Goal: Find specific page/section: Find specific page/section

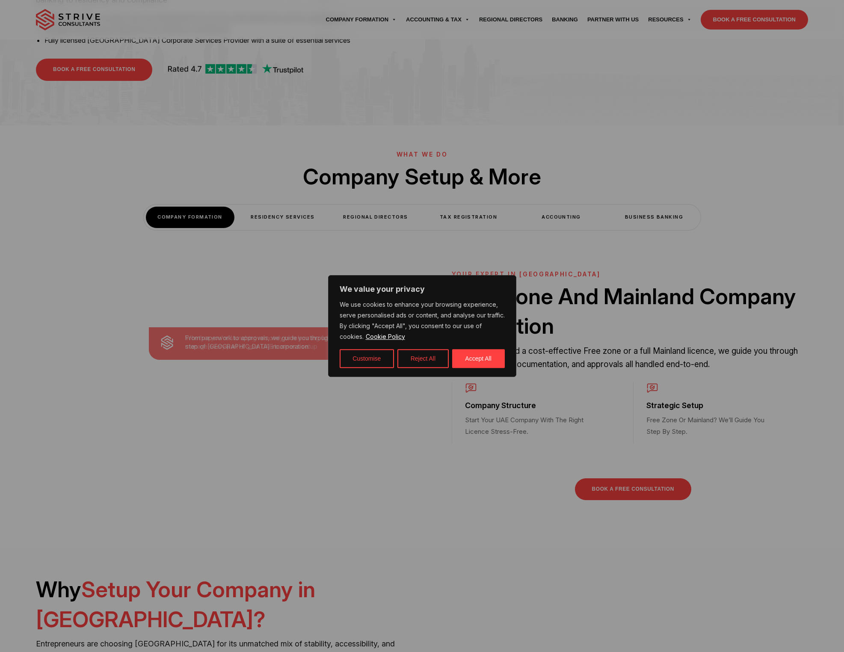
scroll to position [206, 0]
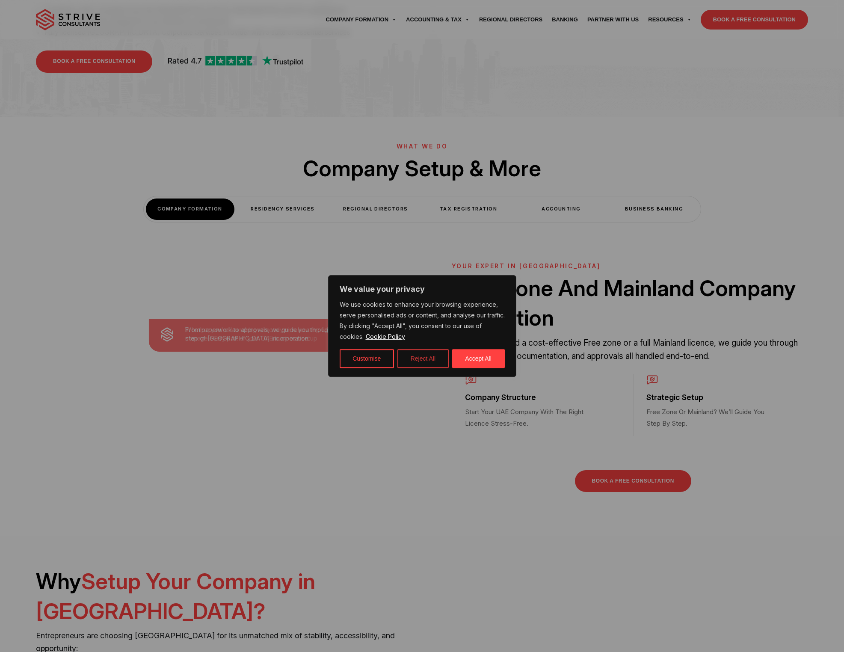
click at [428, 362] on button "Reject All" at bounding box center [422, 358] width 51 height 19
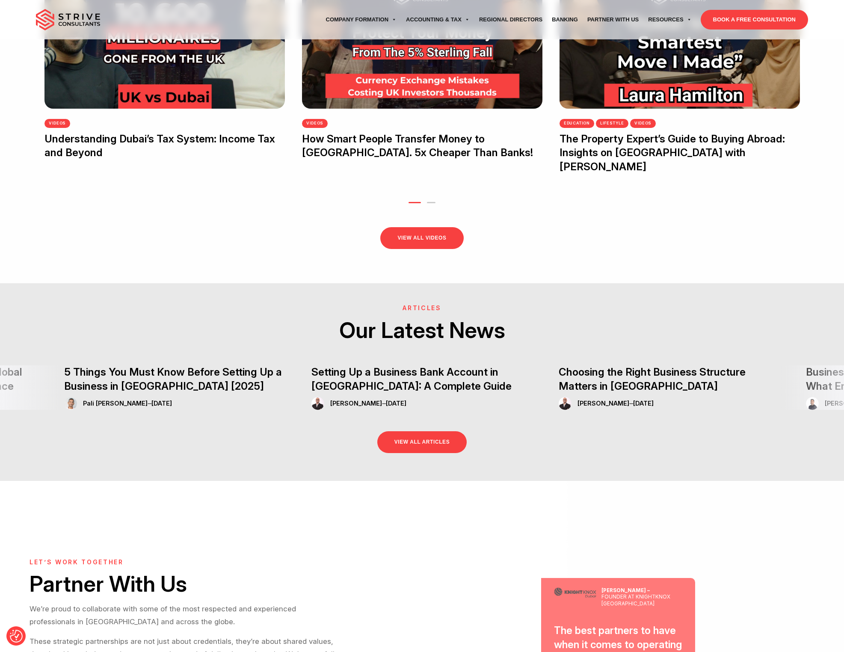
scroll to position [1979, 0]
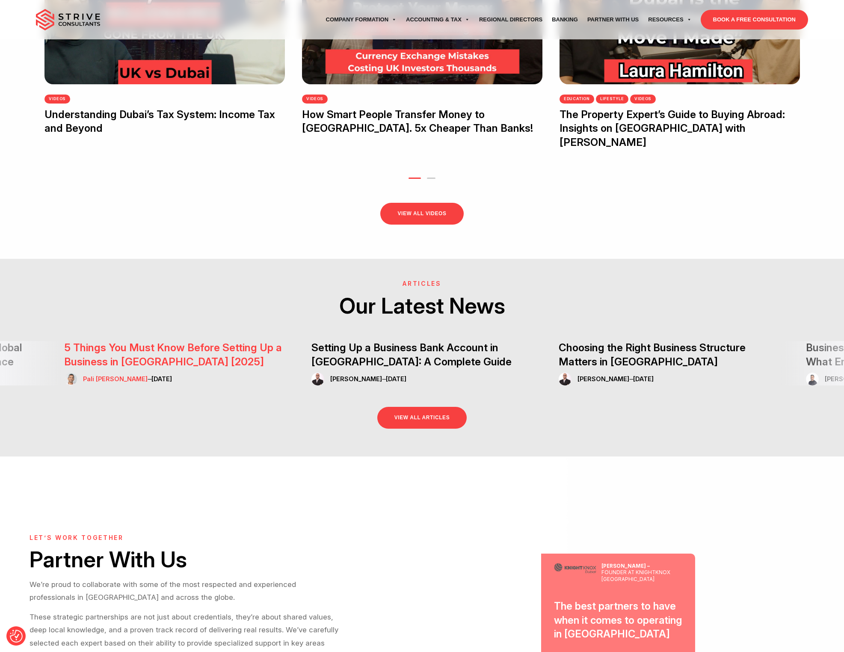
click at [100, 375] on link "Pali Banwait" at bounding box center [115, 378] width 65 height 7
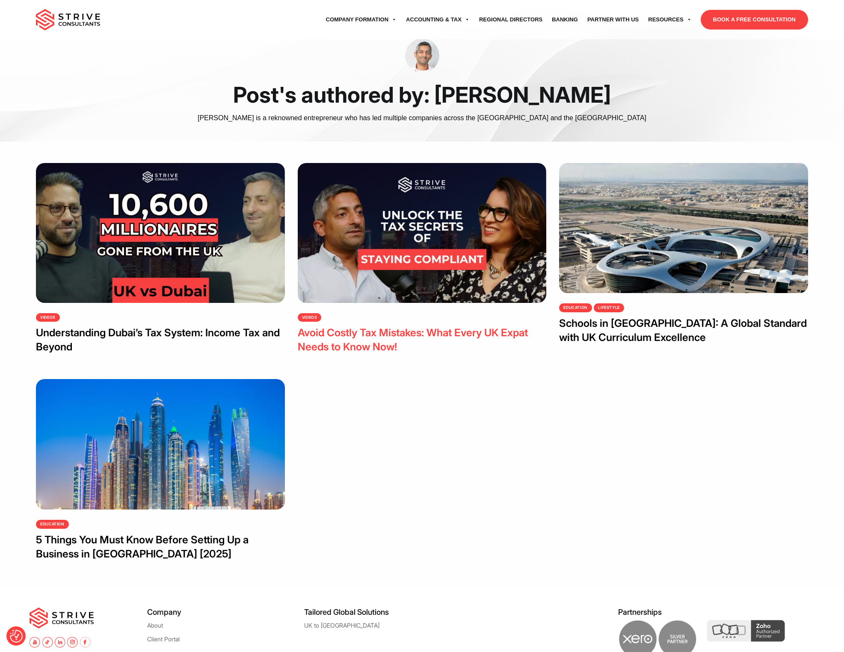
scroll to position [139, 0]
